Goal: Task Accomplishment & Management: Use online tool/utility

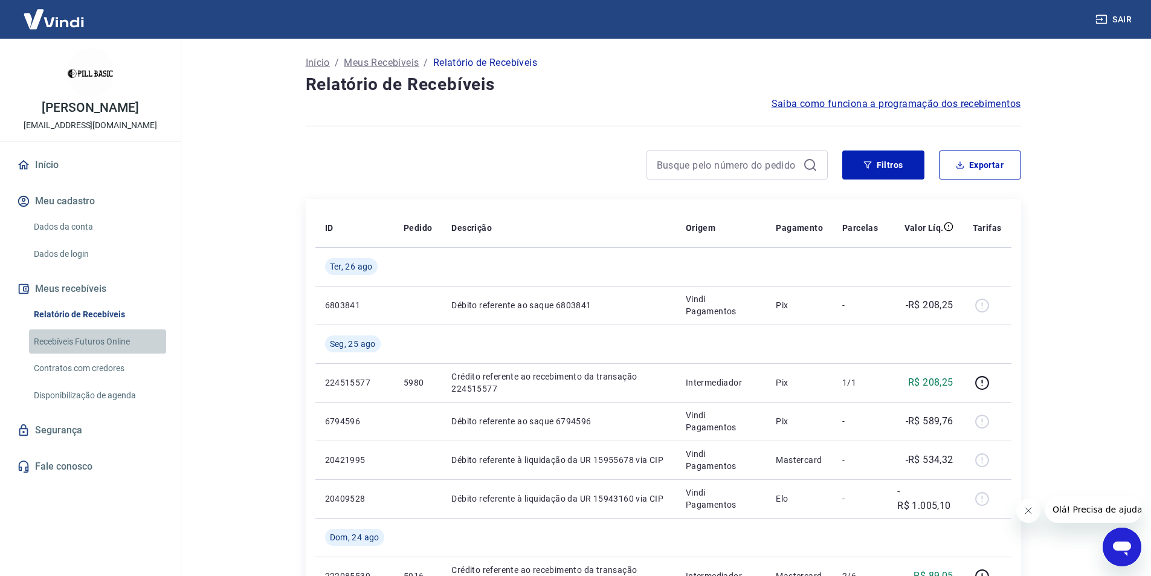
click at [117, 343] on link "Recebíveis Futuros Online" at bounding box center [97, 341] width 137 height 25
